Goal: Task Accomplishment & Management: Complete application form

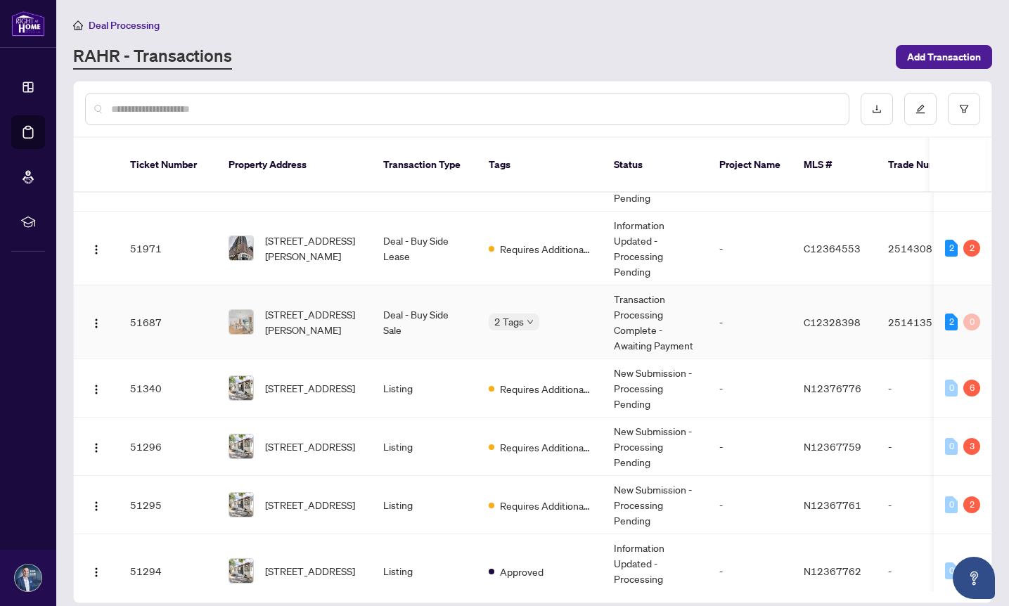
scroll to position [247, 0]
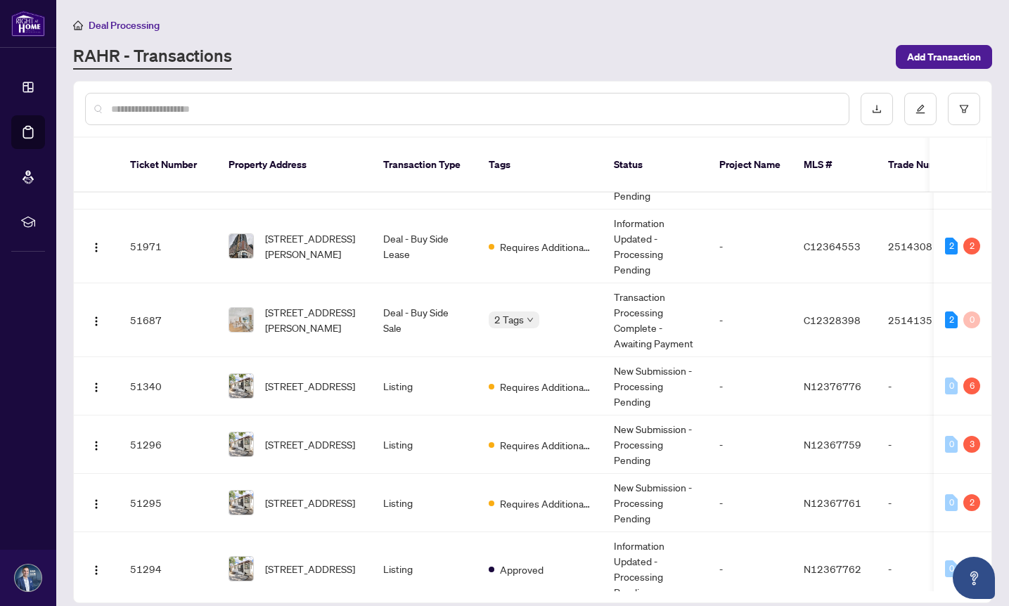
click at [226, 120] on div at bounding box center [467, 109] width 764 height 32
click at [215, 109] on input "text" at bounding box center [474, 108] width 726 height 15
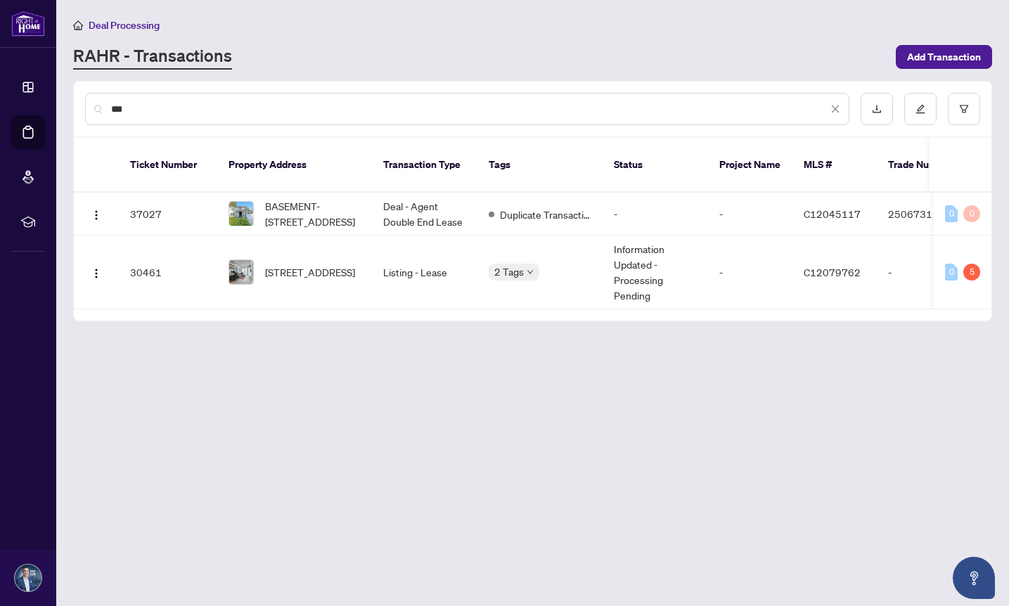
scroll to position [0, 0]
type input "***"
click at [299, 275] on span "[STREET_ADDRESS]" at bounding box center [310, 271] width 90 height 15
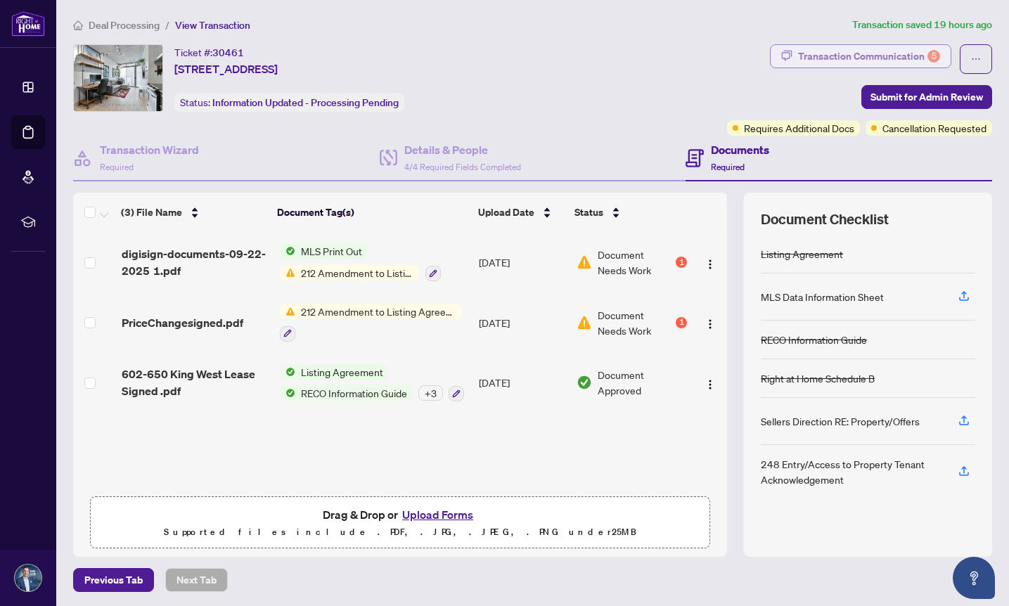
click at [837, 52] on div "Transaction Communication 5" at bounding box center [869, 56] width 142 height 22
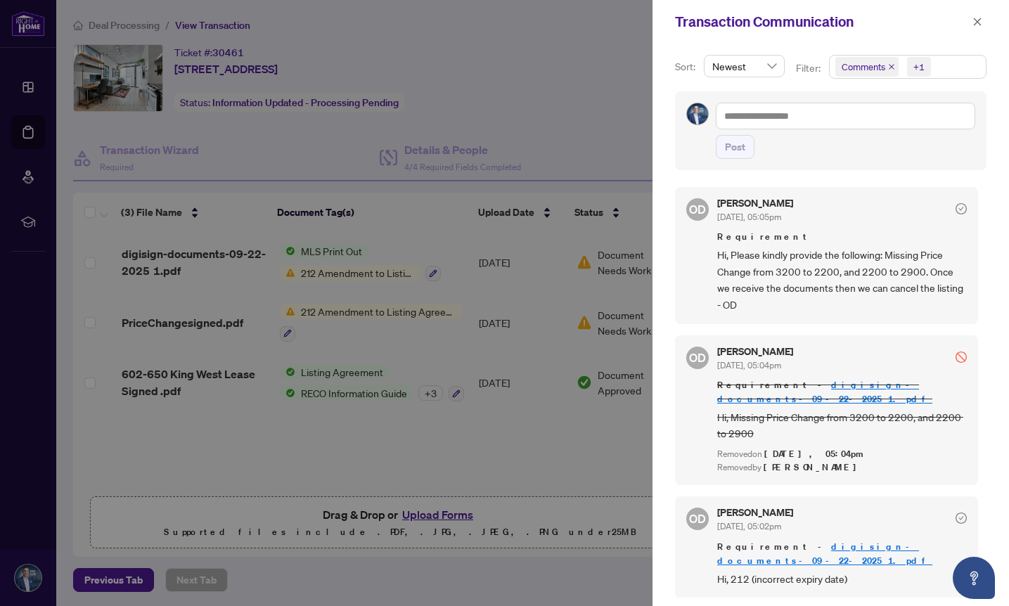
click at [172, 252] on div at bounding box center [504, 303] width 1009 height 606
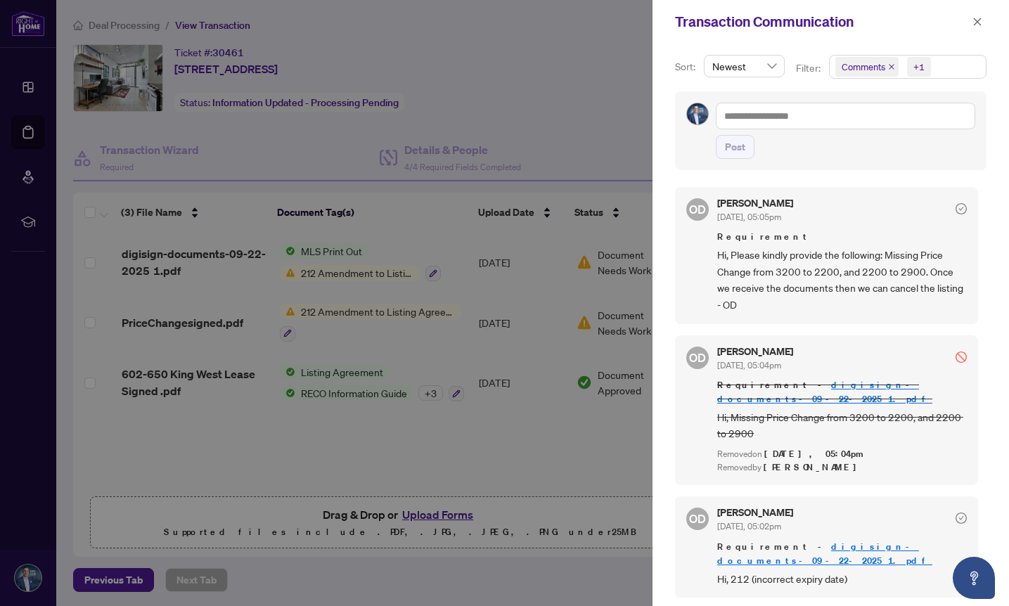
click at [172, 252] on div at bounding box center [504, 303] width 1009 height 606
click at [189, 256] on div at bounding box center [504, 303] width 1009 height 606
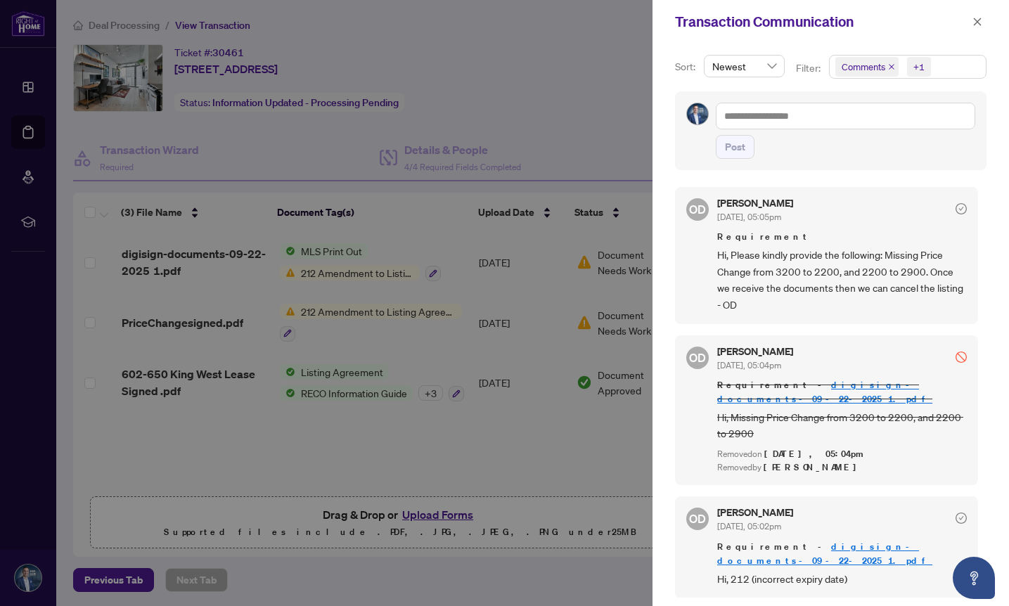
click at [189, 256] on div at bounding box center [504, 303] width 1009 height 606
click at [976, 21] on icon "close" at bounding box center [978, 22] width 8 height 8
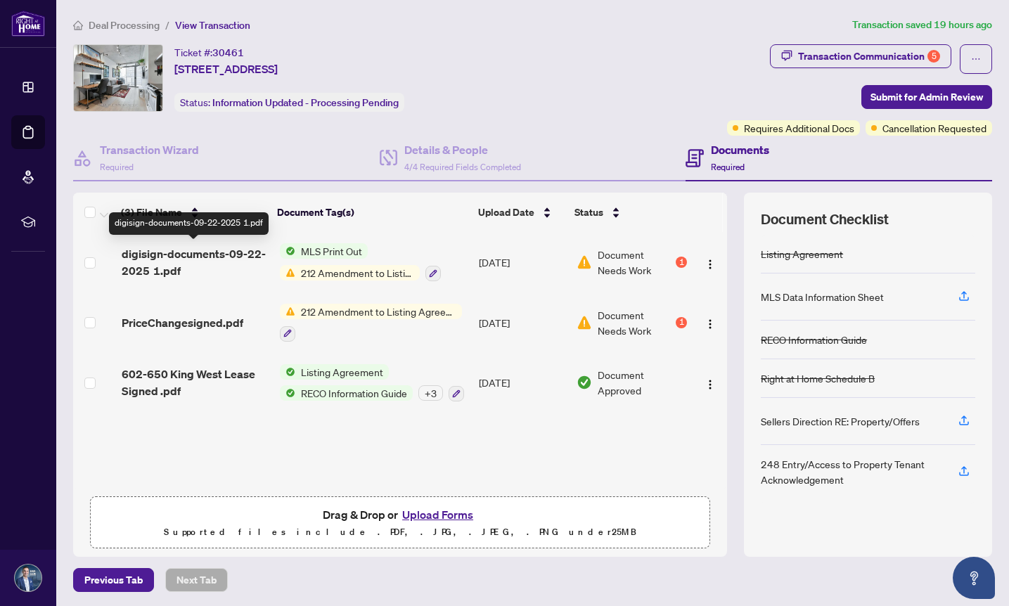
click at [238, 247] on span "digisign-documents-09-22-2025 1.pdf" at bounding box center [195, 262] width 146 height 34
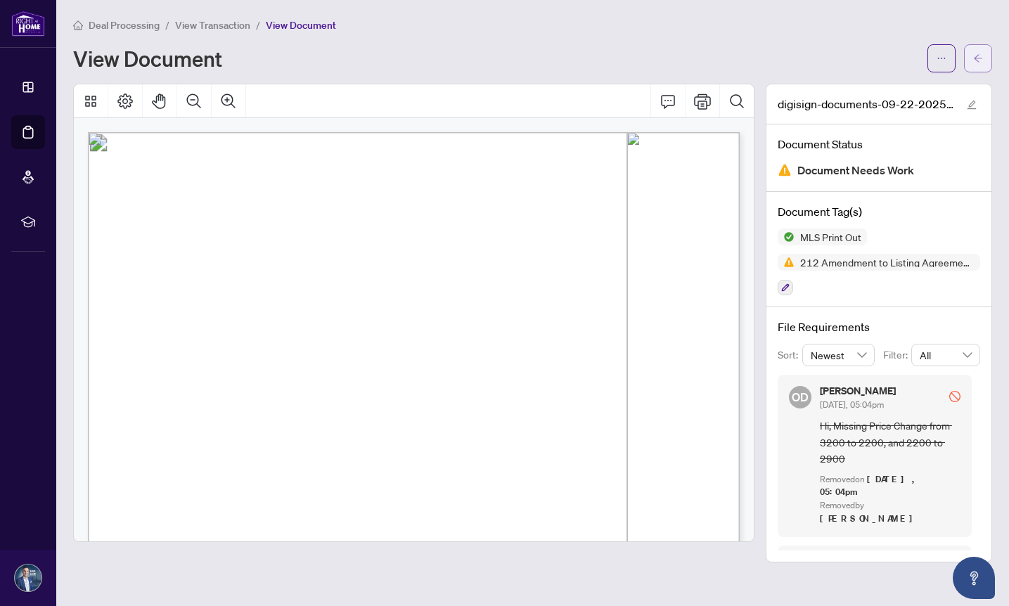
click at [972, 62] on button "button" at bounding box center [978, 58] width 28 height 28
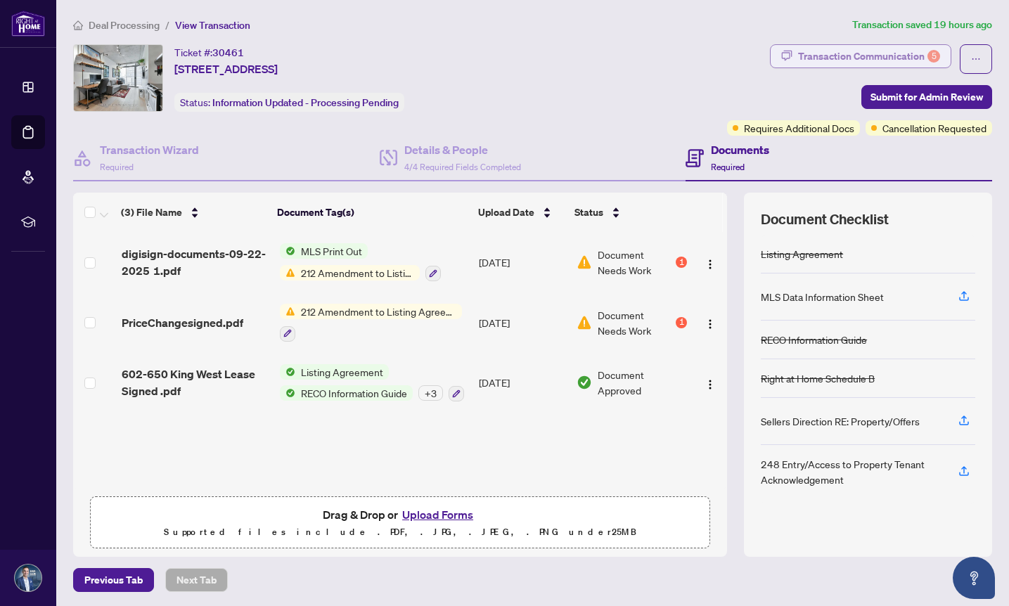
click at [900, 58] on div "Transaction Communication 5" at bounding box center [869, 56] width 142 height 22
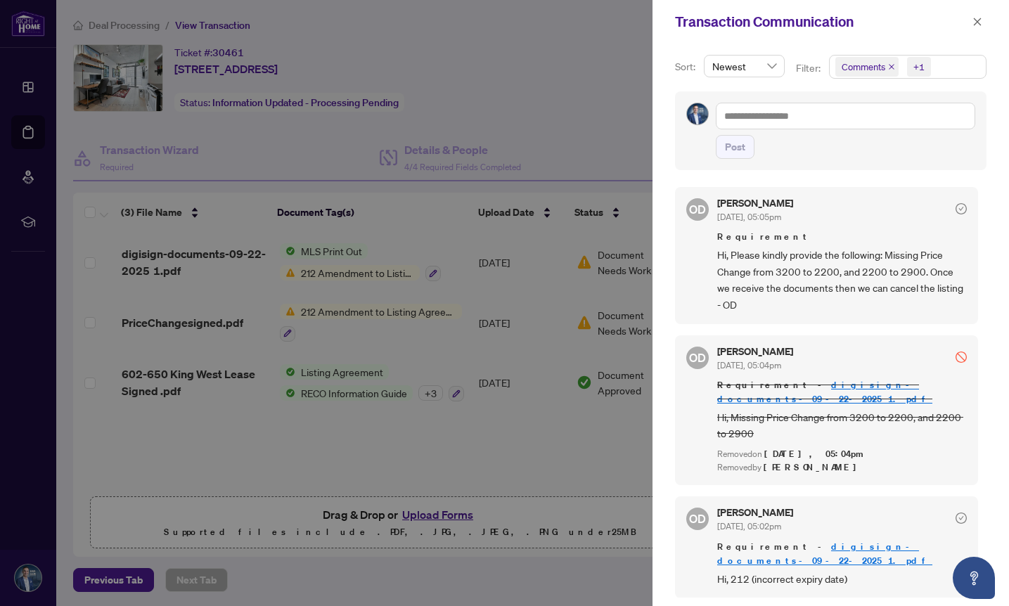
click at [866, 67] on span "Comments" at bounding box center [863, 67] width 44 height 14
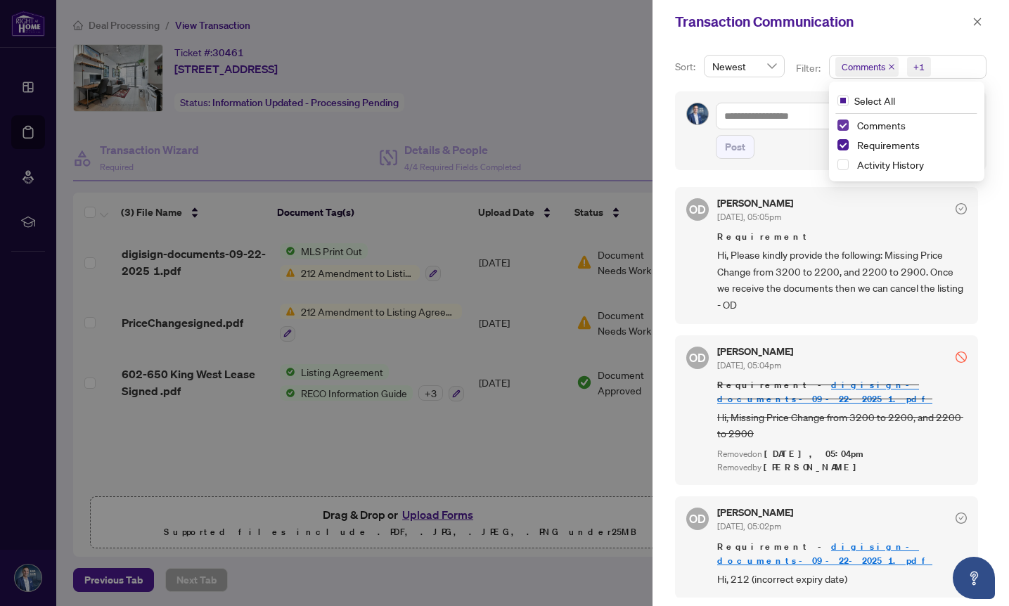
click at [837, 125] on span "Select Comments" at bounding box center [842, 125] width 11 height 11
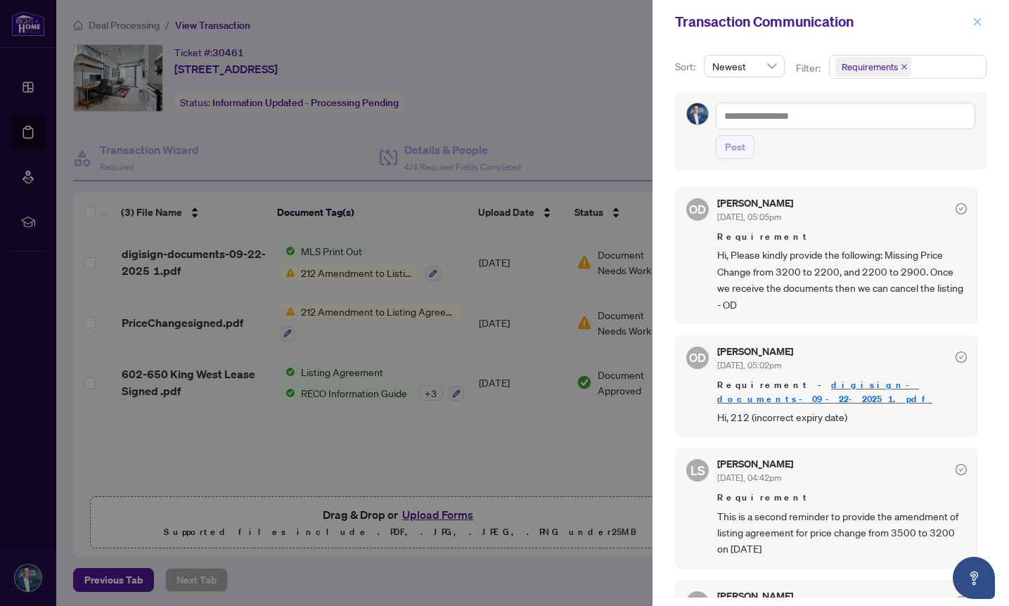
click at [975, 22] on icon "close" at bounding box center [978, 22] width 8 height 8
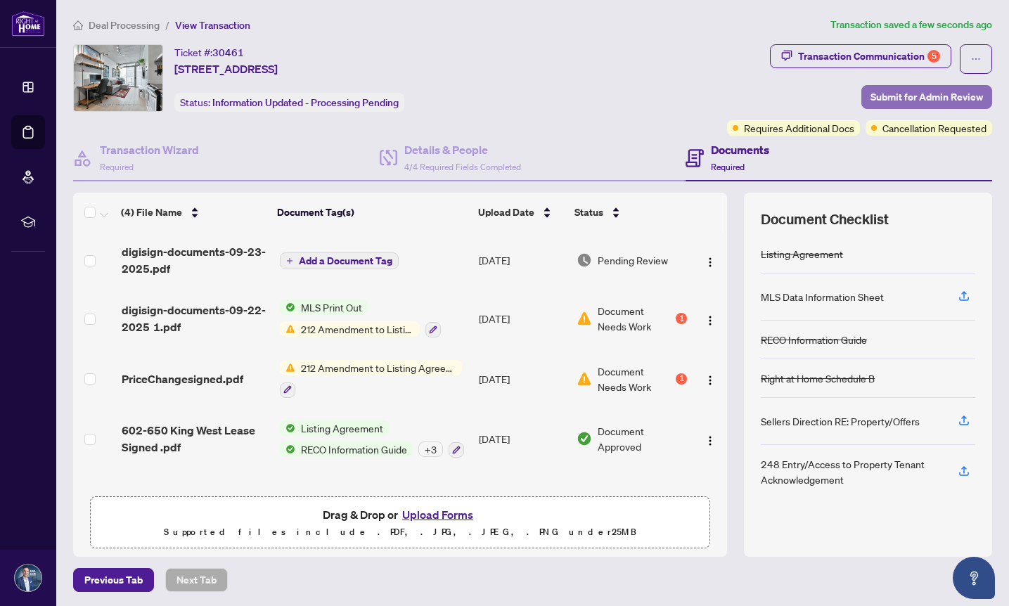
click at [924, 101] on span "Submit for Admin Review" at bounding box center [926, 97] width 112 height 22
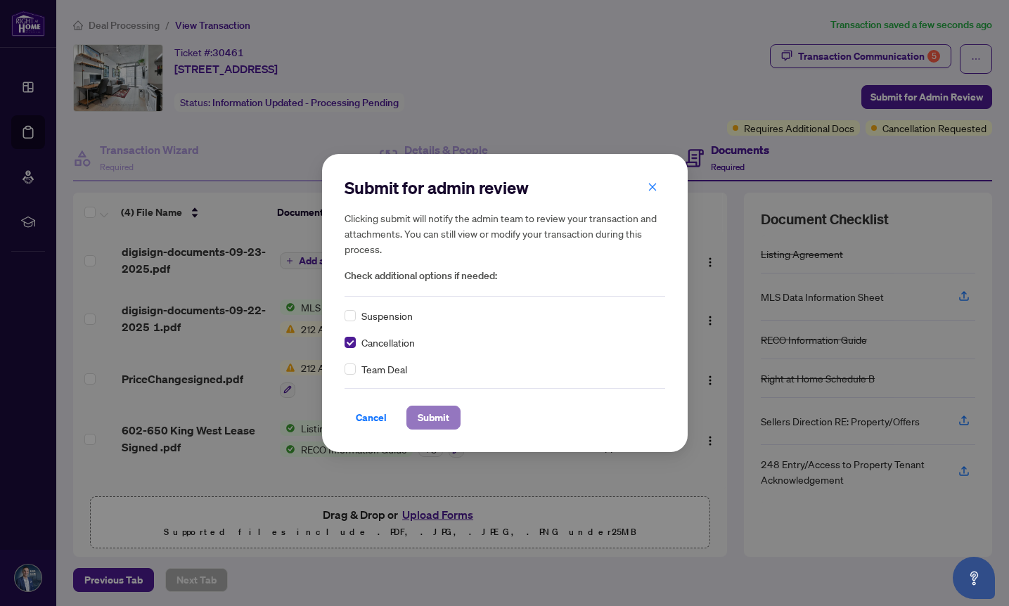
click at [420, 412] on span "Submit" at bounding box center [434, 417] width 32 height 22
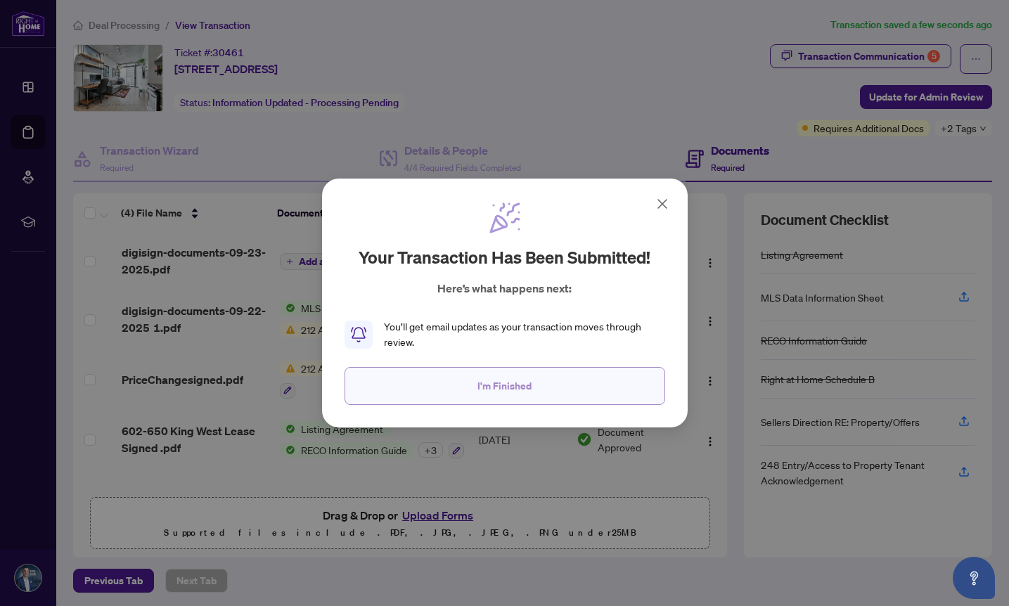
click at [528, 383] on span "I'm Finished" at bounding box center [504, 386] width 54 height 22
